Goal: Transaction & Acquisition: Purchase product/service

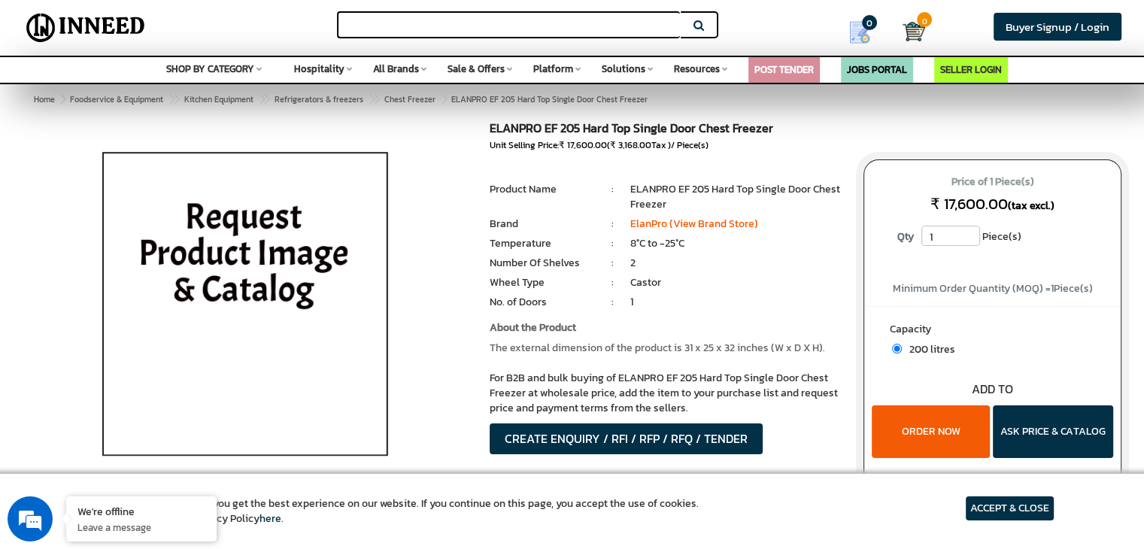
click at [432, 20] on input "text" at bounding box center [508, 24] width 343 height 27
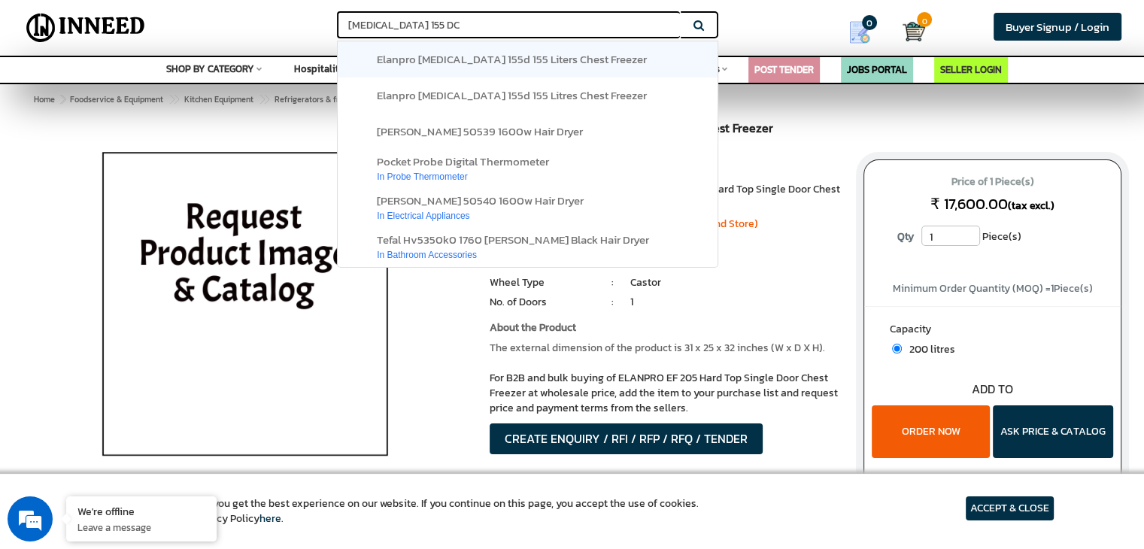
type input "EKG 155 DC"
click at [502, 62] on span "elanpro ekg 155d 155 liters chest freezer" at bounding box center [512, 58] width 270 height 17
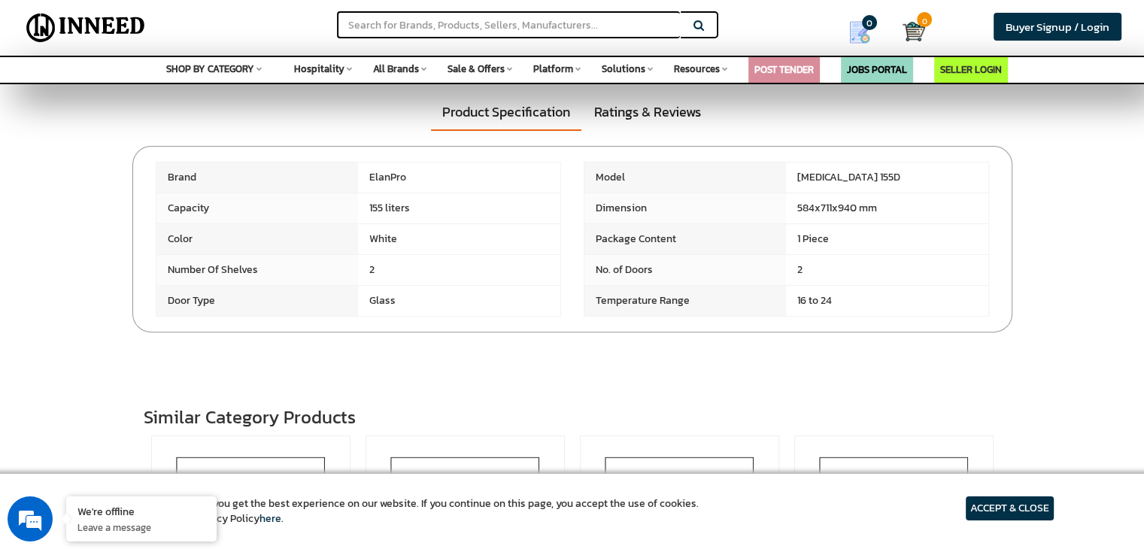
scroll to position [175, 0]
